Goal: Task Accomplishment & Management: Manage account settings

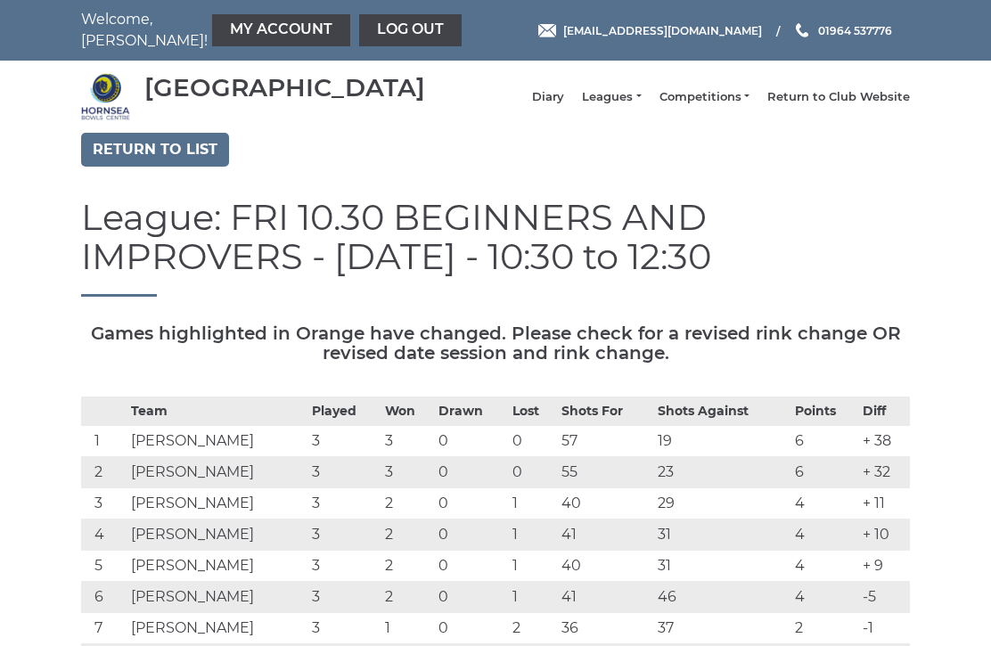
click at [224, 29] on link "My Account" at bounding box center [281, 30] width 138 height 32
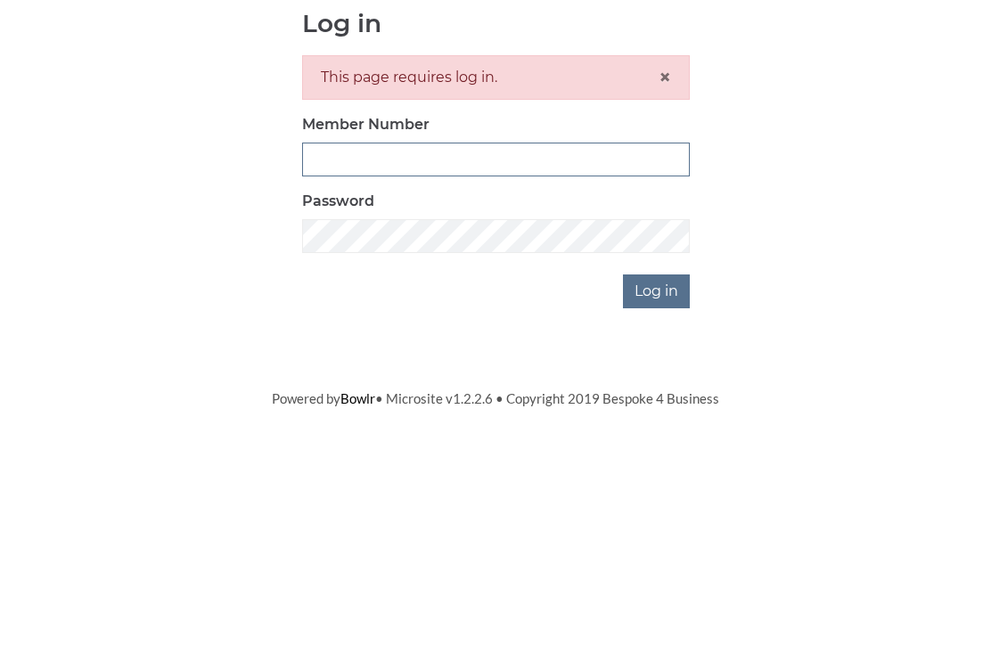
type input "0948"
click at [658, 467] on input "Log in" at bounding box center [656, 484] width 67 height 34
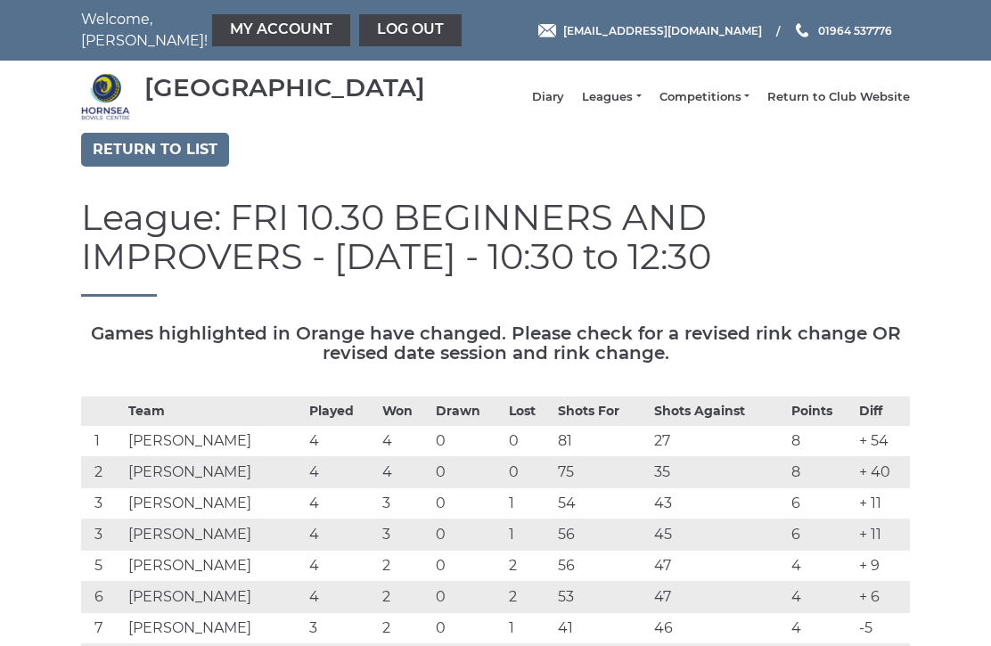
click at [221, 37] on link "My Account" at bounding box center [281, 30] width 138 height 32
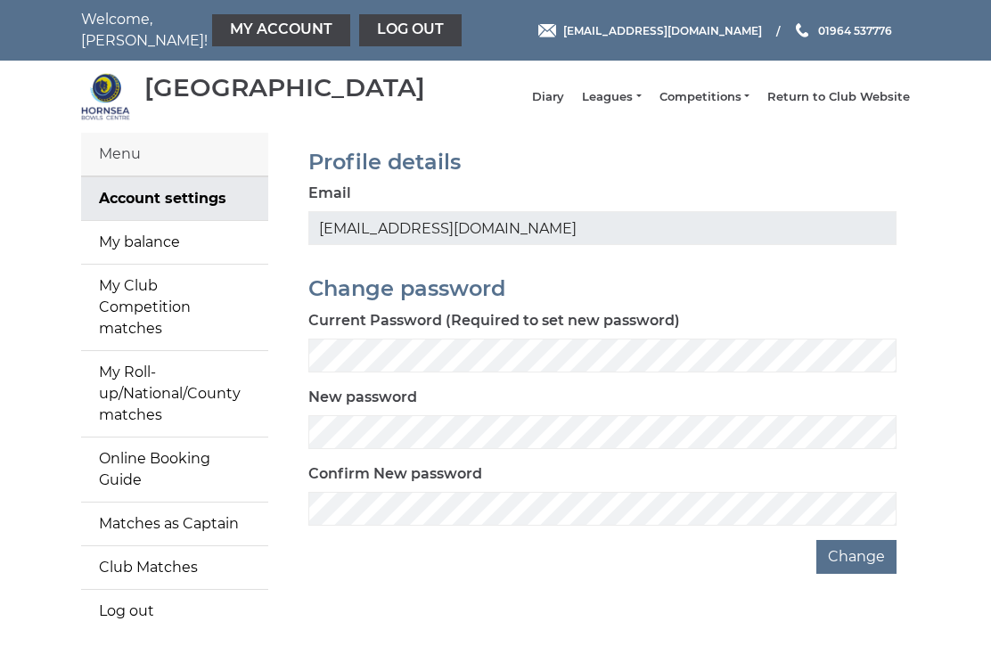
click at [147, 255] on link "My balance" at bounding box center [174, 242] width 187 height 43
